Goal: Task Accomplishment & Management: Manage account settings

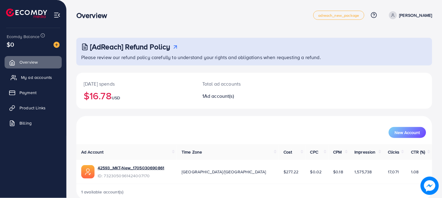
click at [50, 78] on span "My ad accounts" at bounding box center [36, 77] width 31 height 6
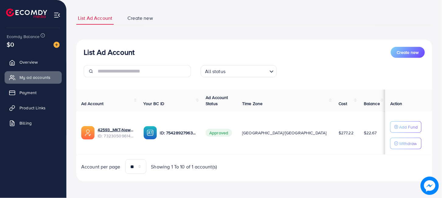
scroll to position [20, 0]
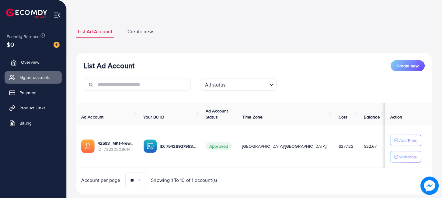
click at [24, 63] on span "Overview" at bounding box center [30, 62] width 18 height 6
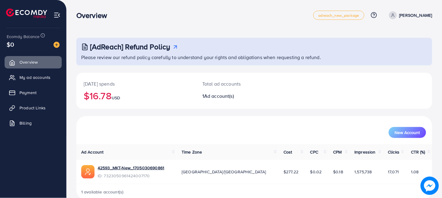
scroll to position [11, 0]
